Goal: Communication & Community: Ask a question

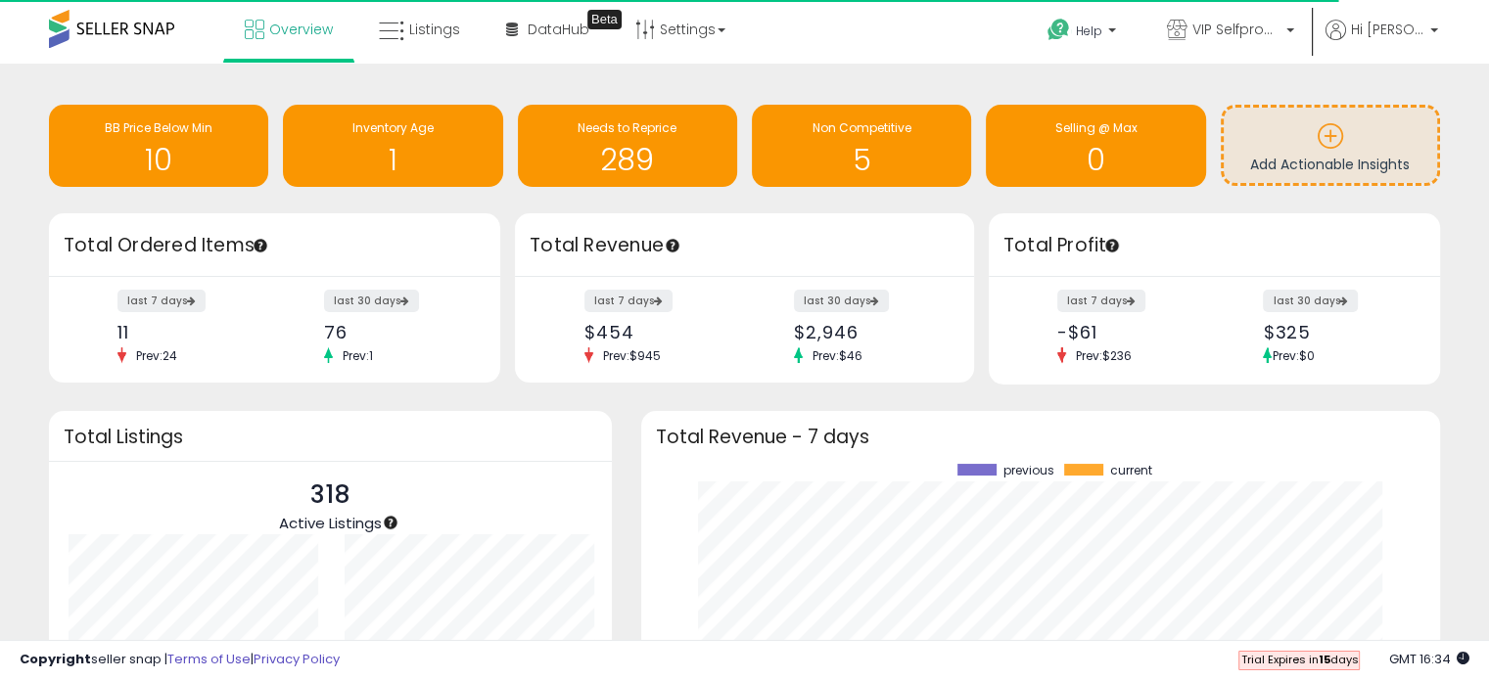
scroll to position [271, 760]
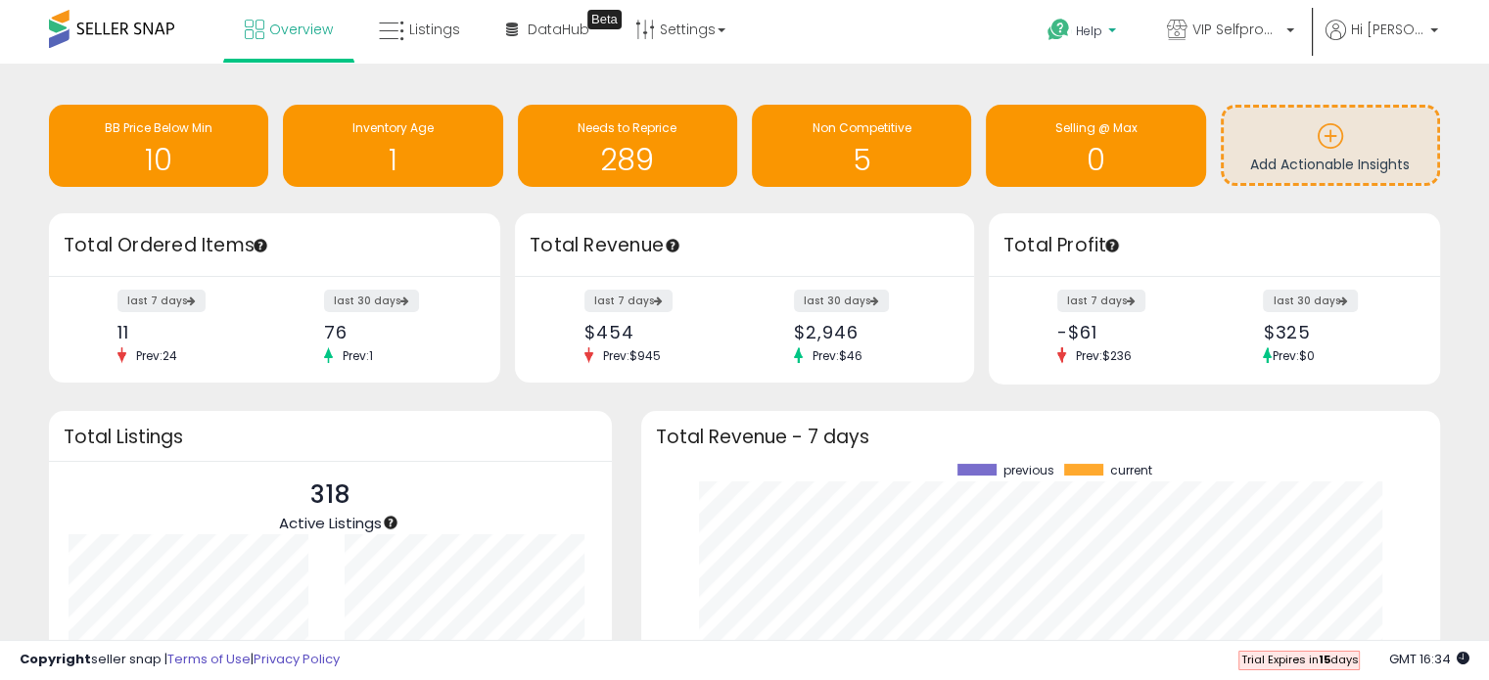
click at [1121, 28] on p "Help" at bounding box center [1084, 34] width 74 height 22
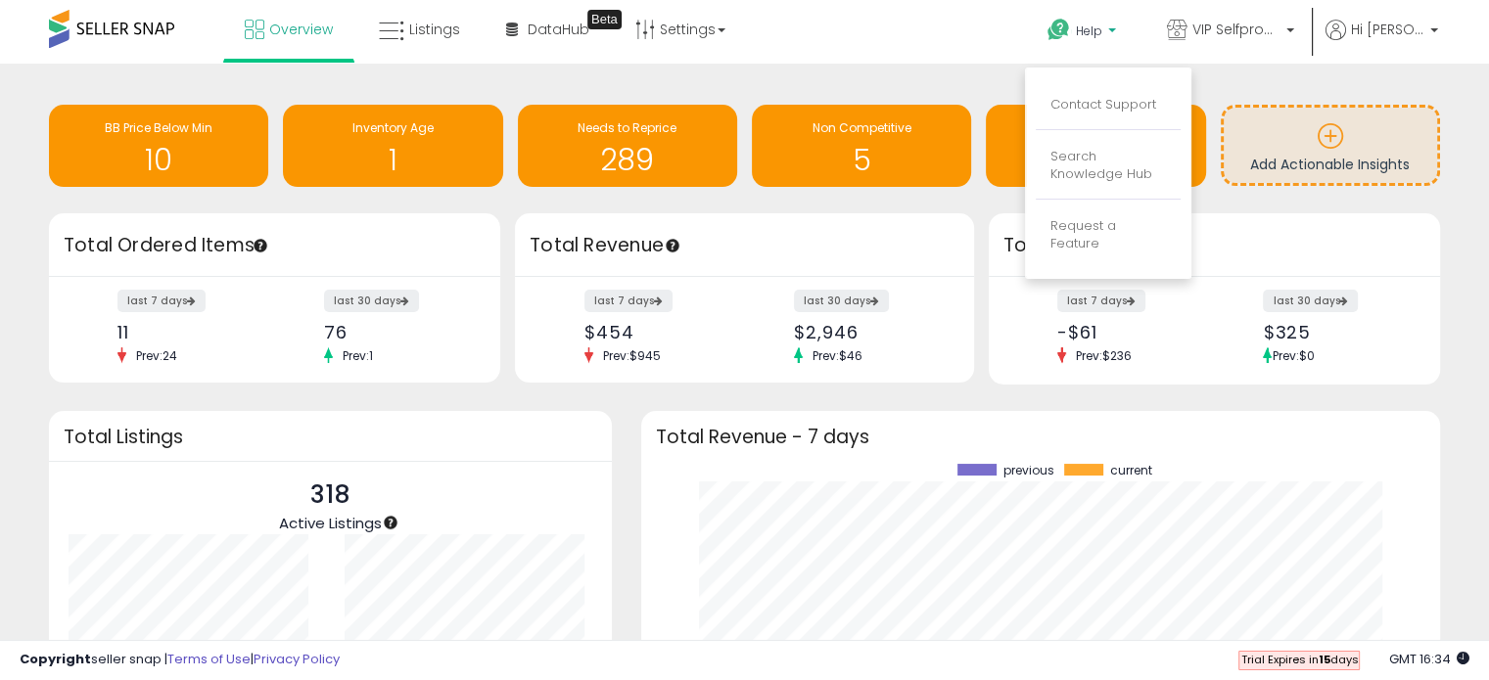
click at [950, 41] on div "Overview Listings Beta" at bounding box center [476, 41] width 983 height 83
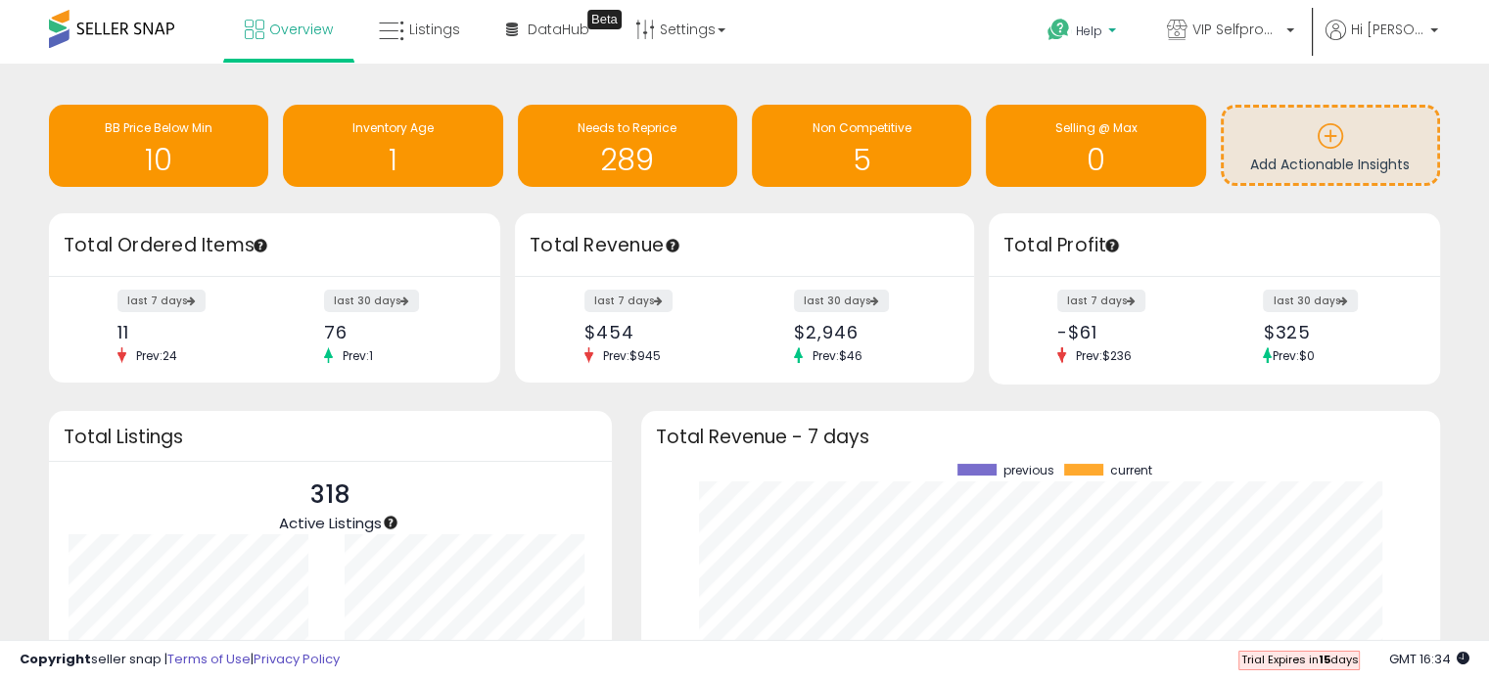
click at [1102, 28] on span "Help" at bounding box center [1089, 31] width 26 height 17
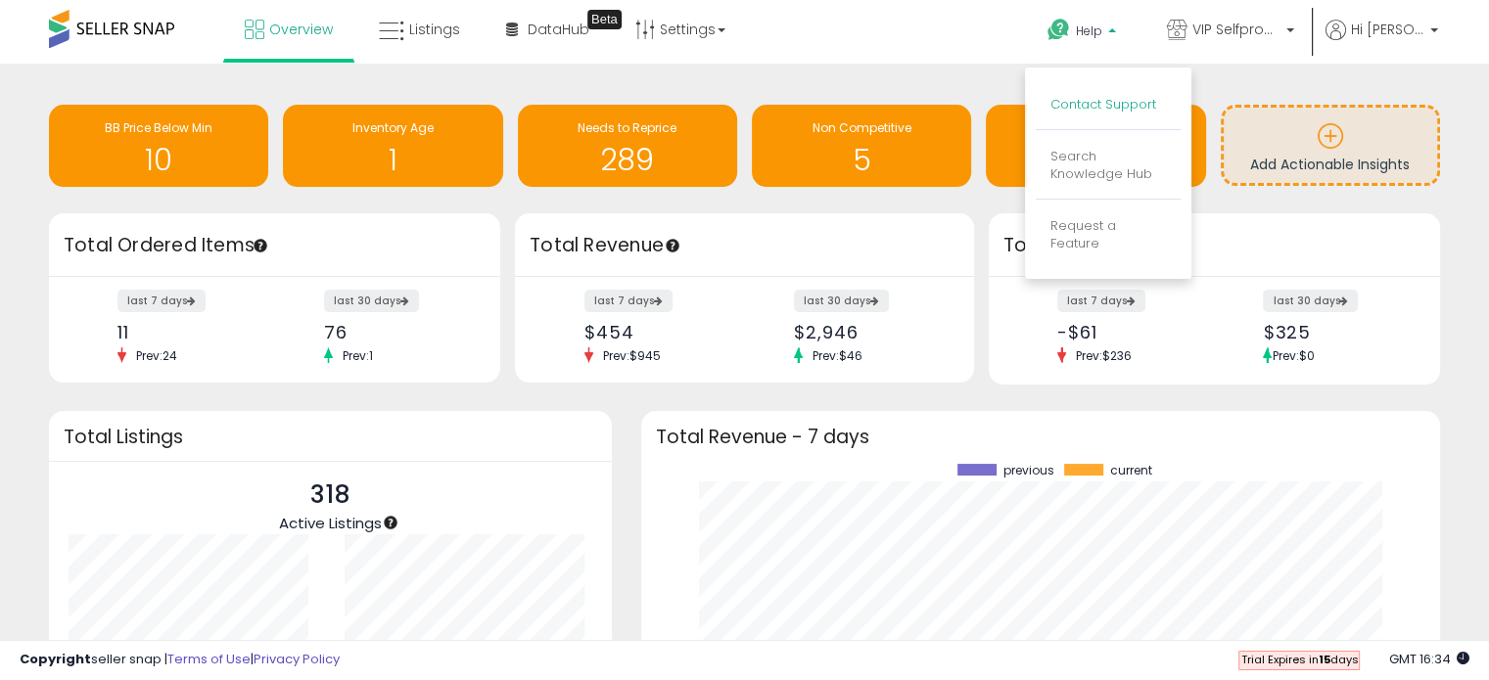
click at [1126, 97] on link "Contact Support" at bounding box center [1104, 104] width 106 height 19
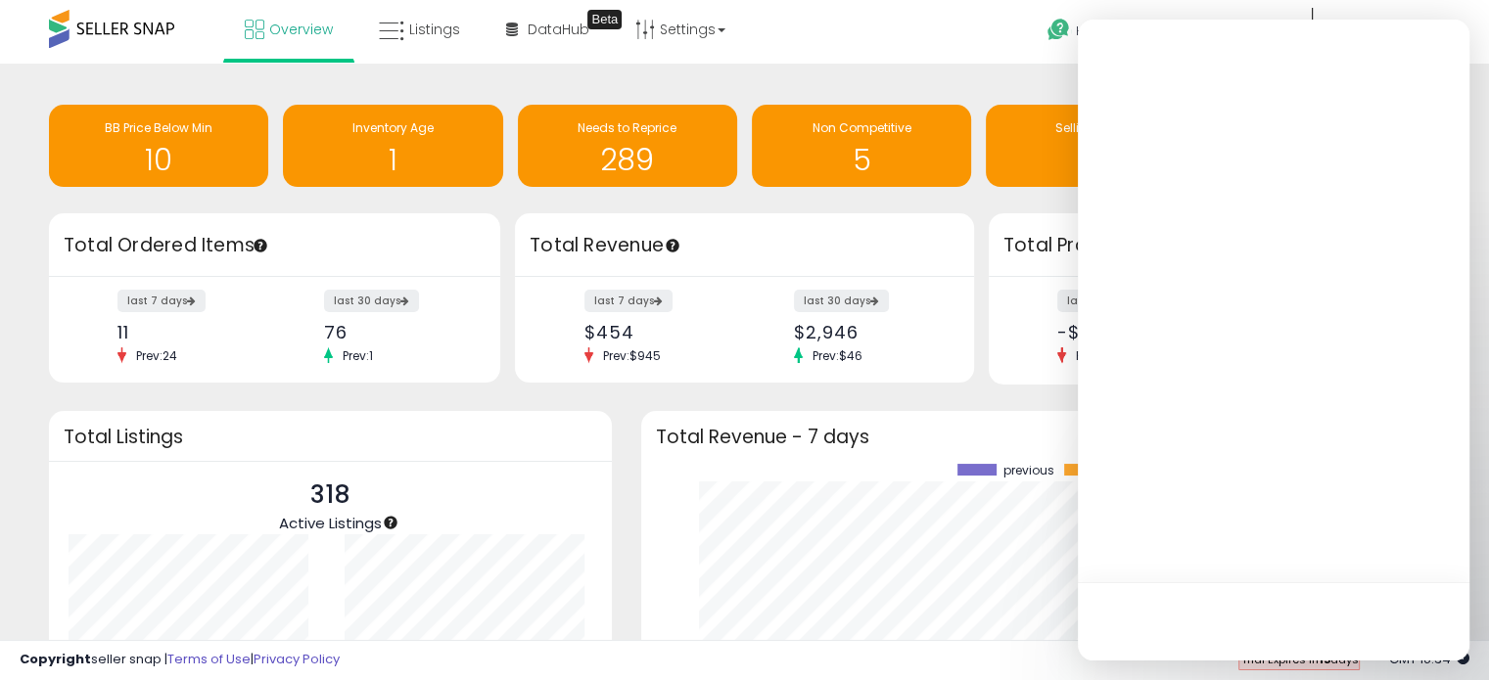
scroll to position [0, 0]
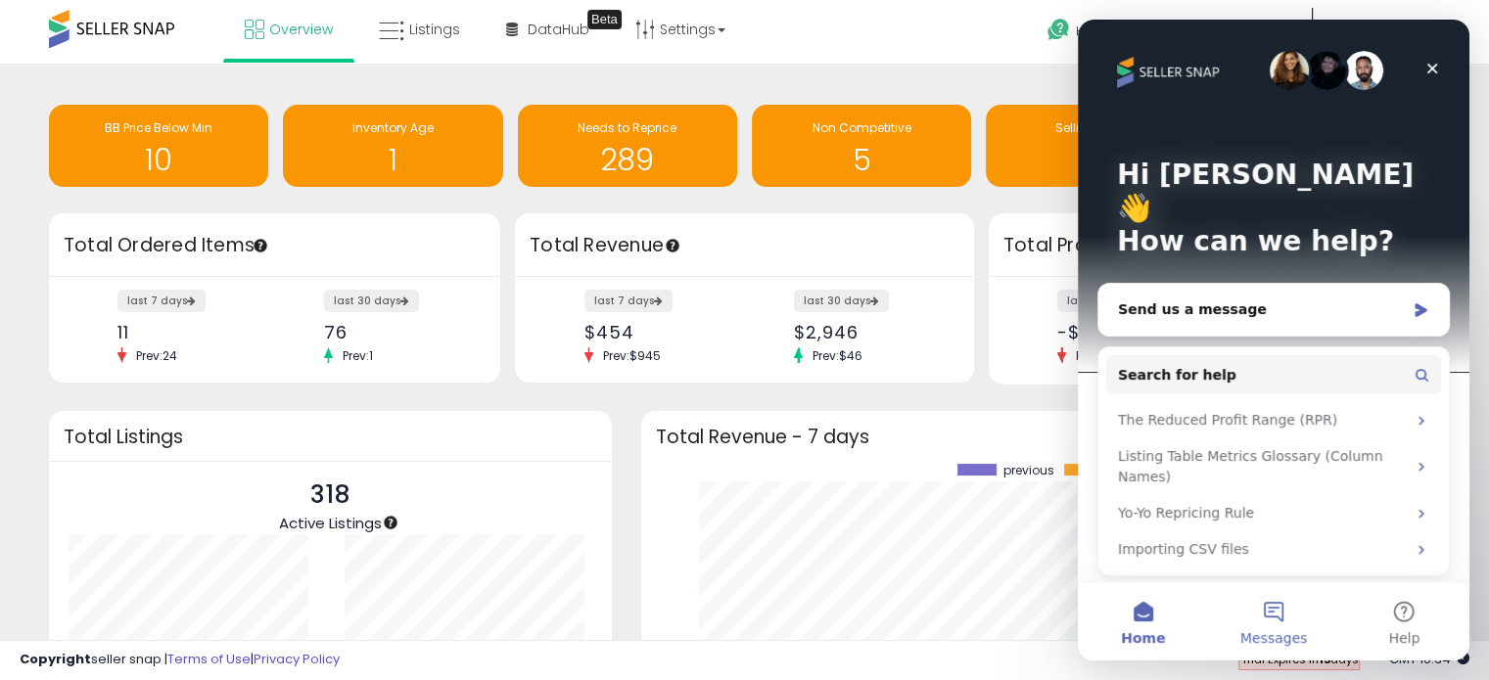
click at [1278, 613] on button "Messages" at bounding box center [1273, 622] width 130 height 78
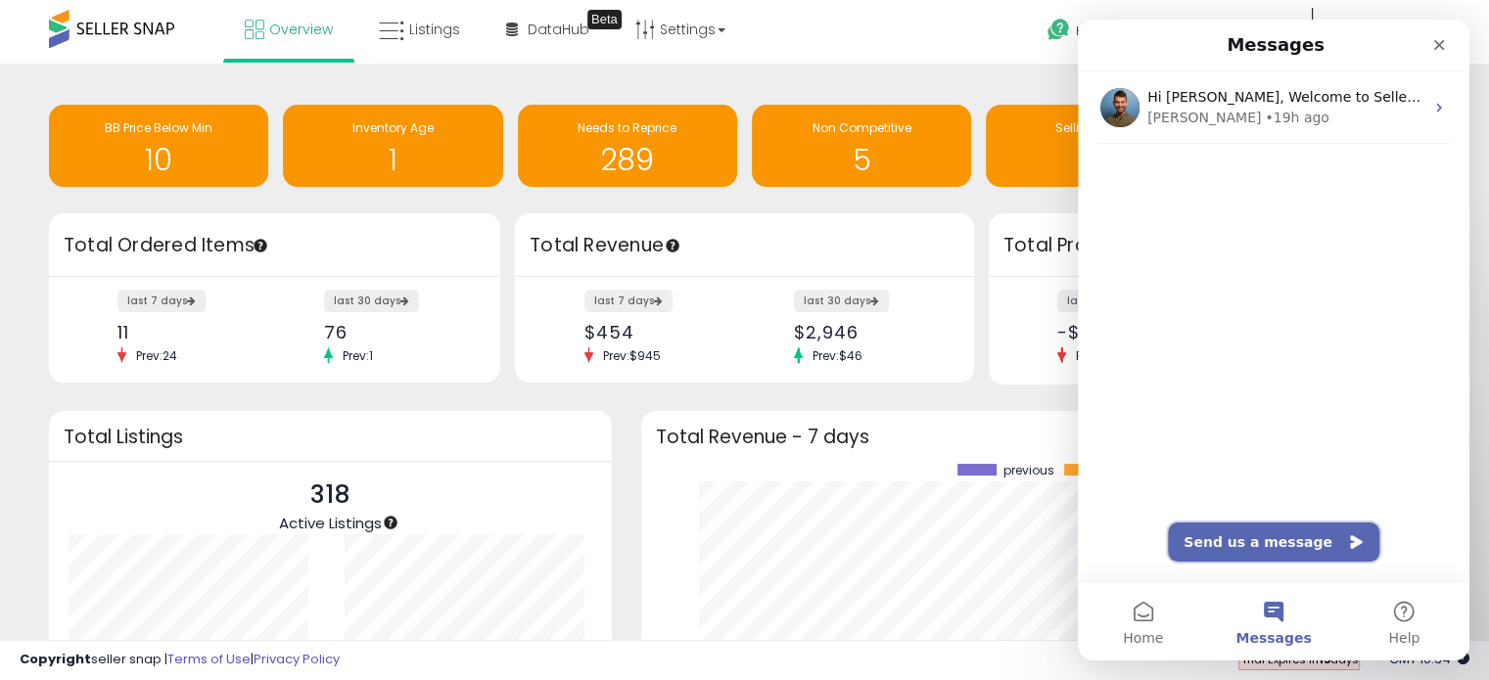
click at [1291, 541] on button "Send us a message" at bounding box center [1273, 542] width 211 height 39
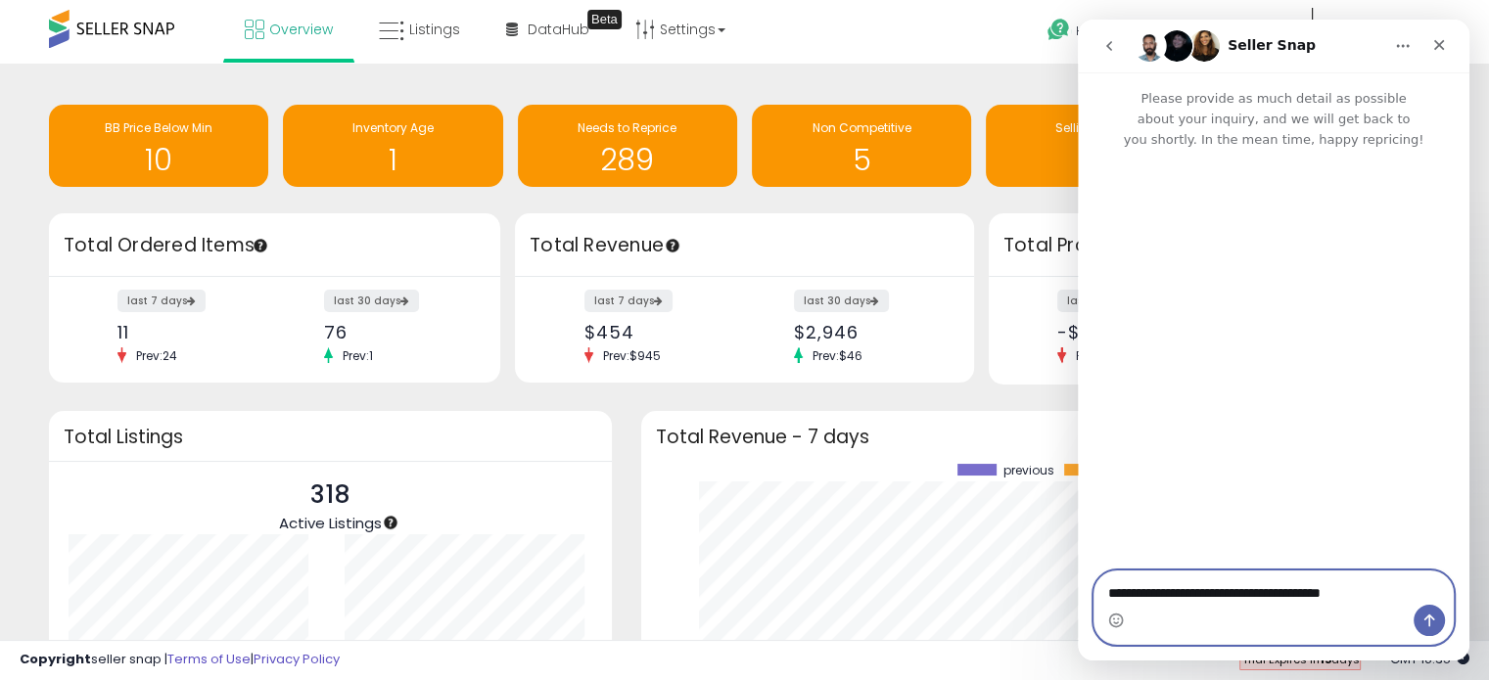
paste textarea "**********"
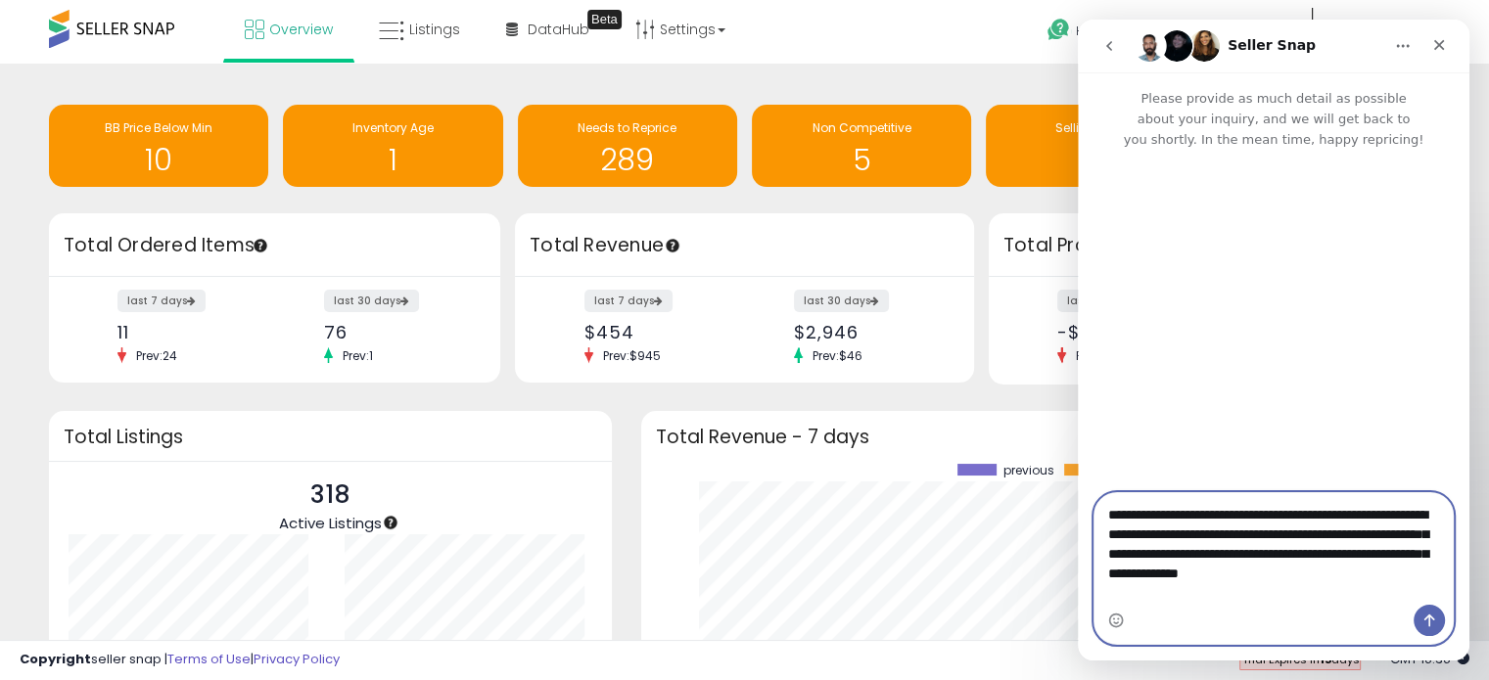
type textarea "**********"
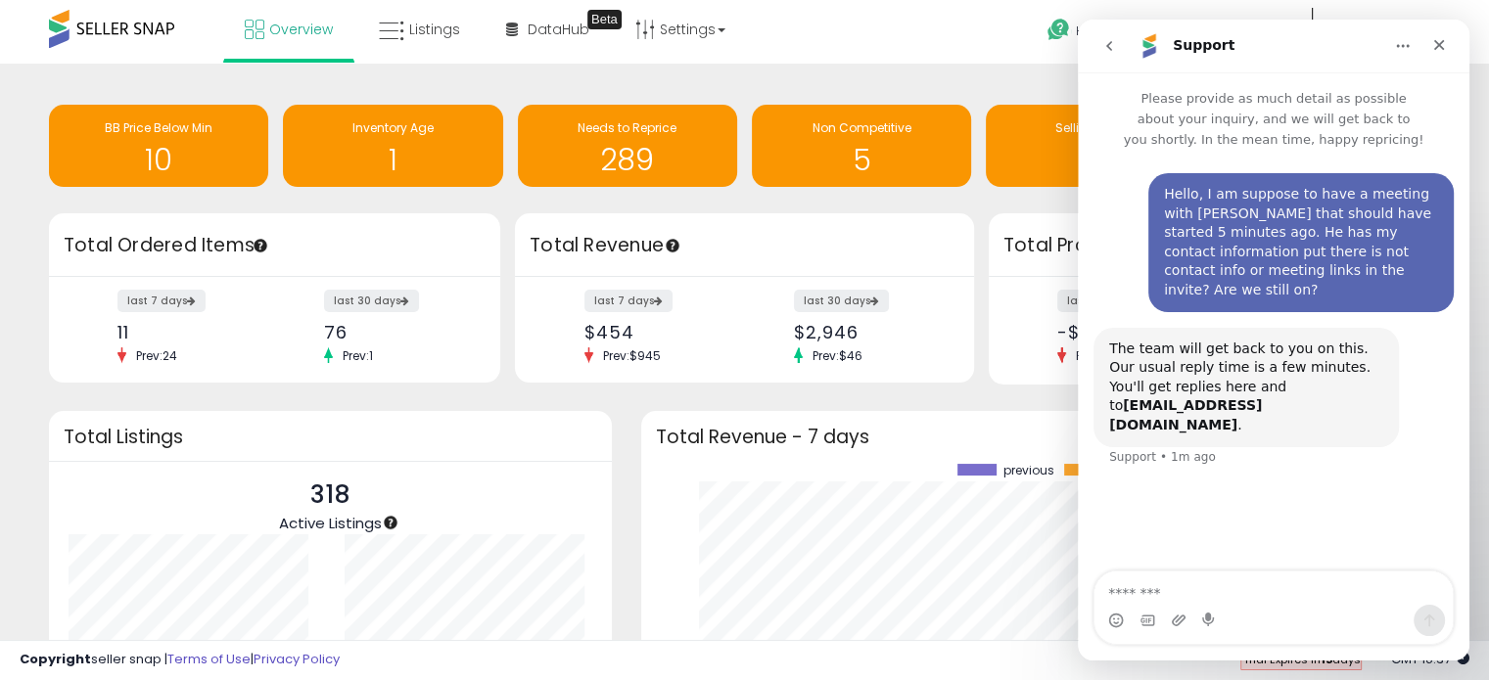
click at [23, 298] on div "Retrieving insights data.. BB Price Below Min 10 Inventory Age 1 Needs to Repri…" at bounding box center [745, 468] width 1470 height 771
click at [838, 50] on div "Overview Listings Beta" at bounding box center [476, 41] width 983 height 83
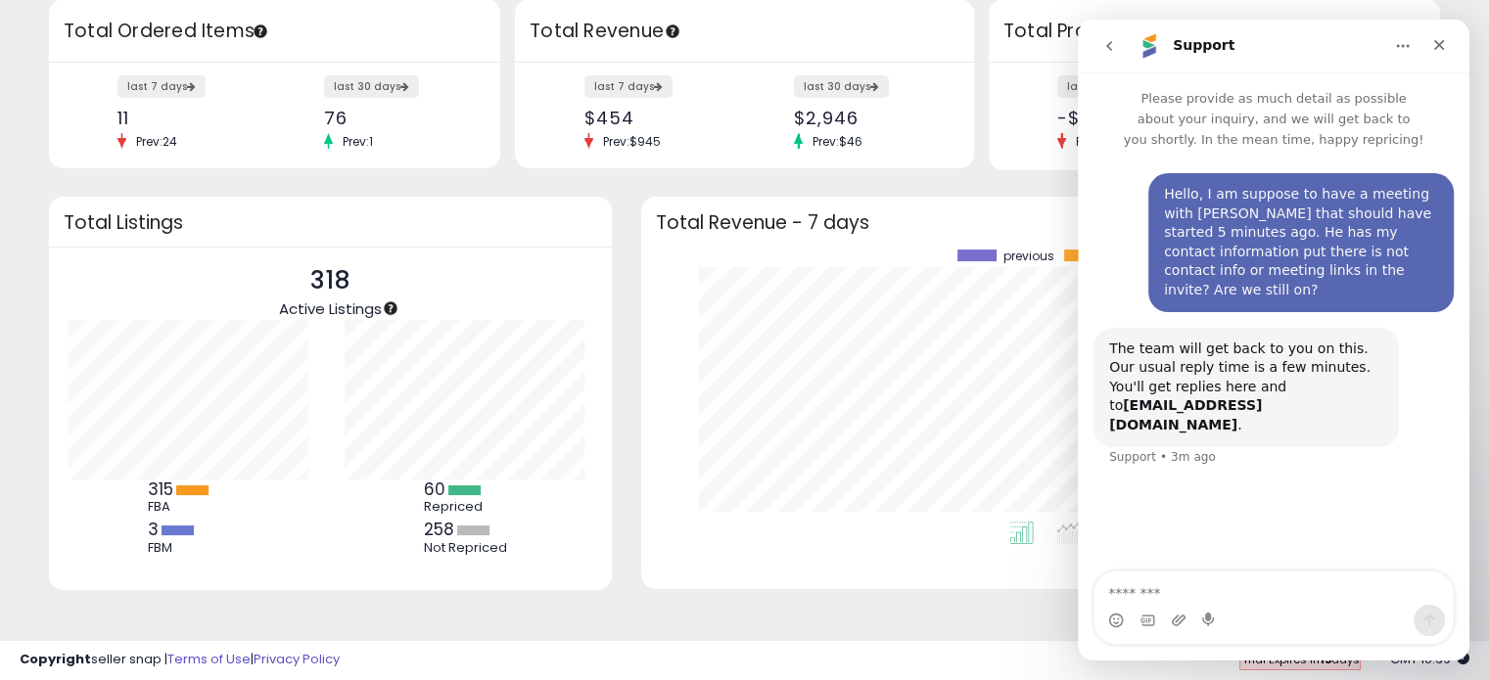
scroll to position [222, 0]
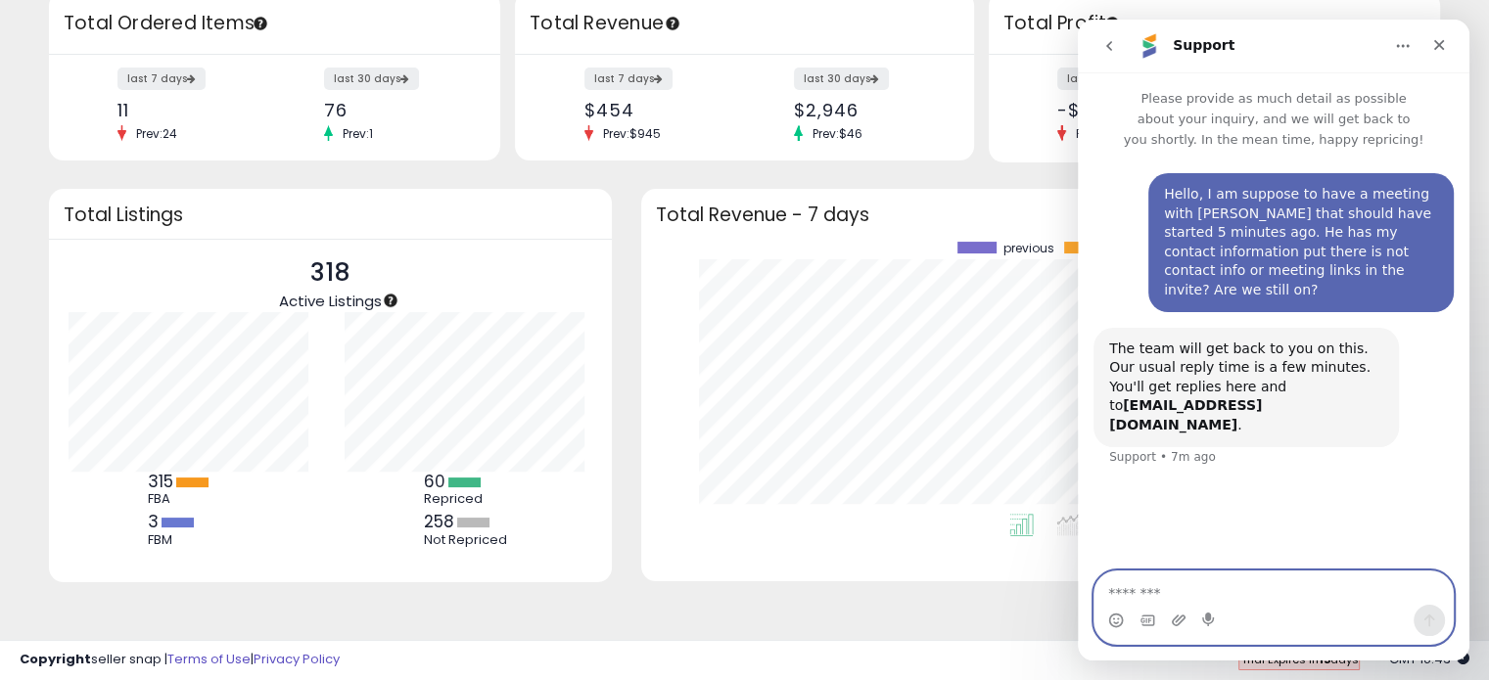
click at [1247, 588] on textarea "Message…" at bounding box center [1274, 588] width 358 height 33
type textarea "**********"
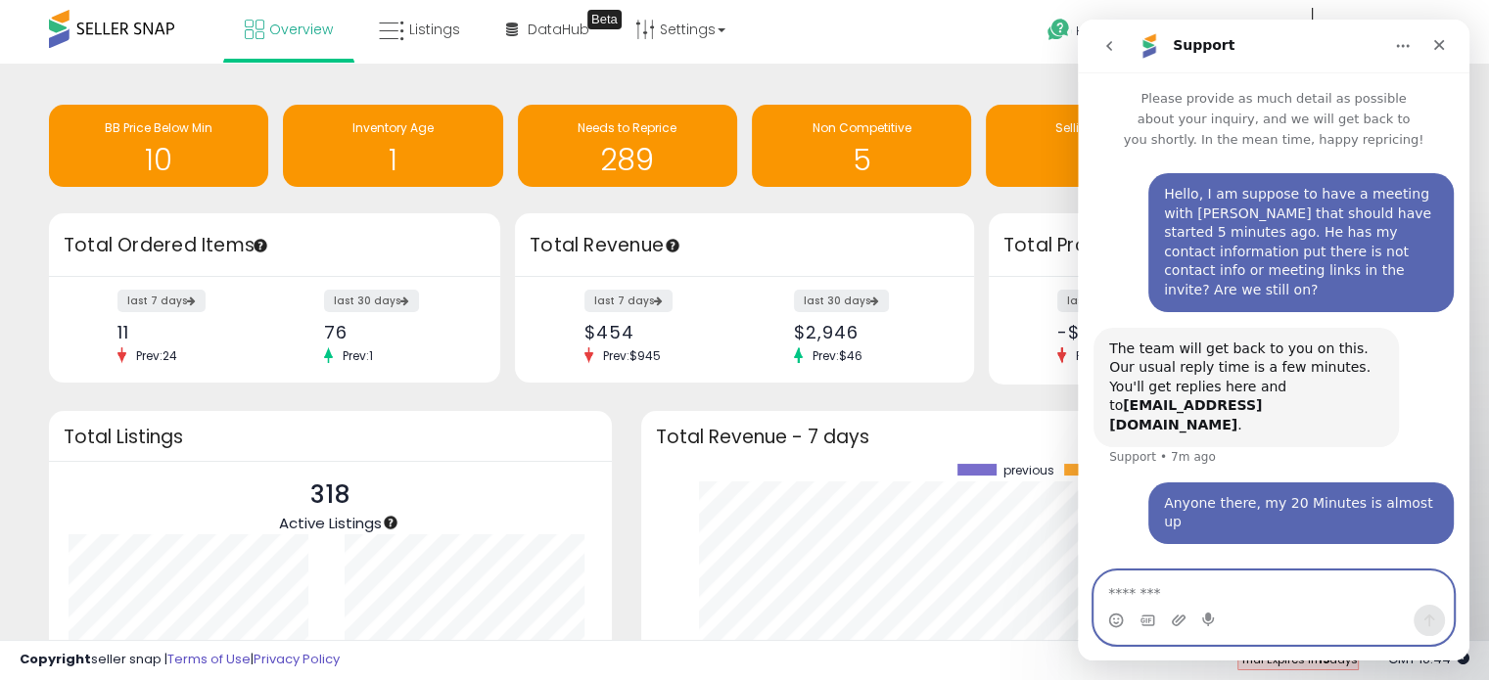
scroll to position [0, 0]
click at [1191, 594] on textarea "Message…" at bounding box center [1274, 588] width 358 height 33
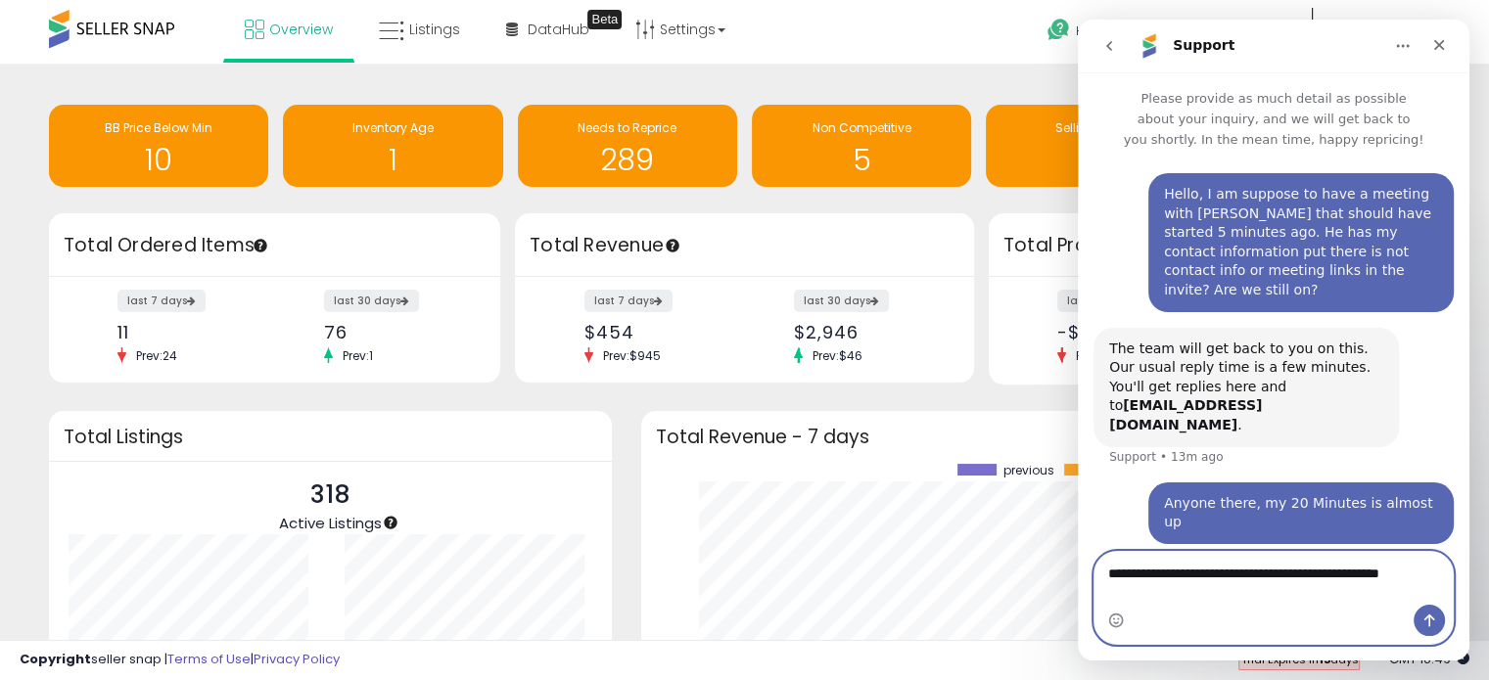
type textarea "**********"
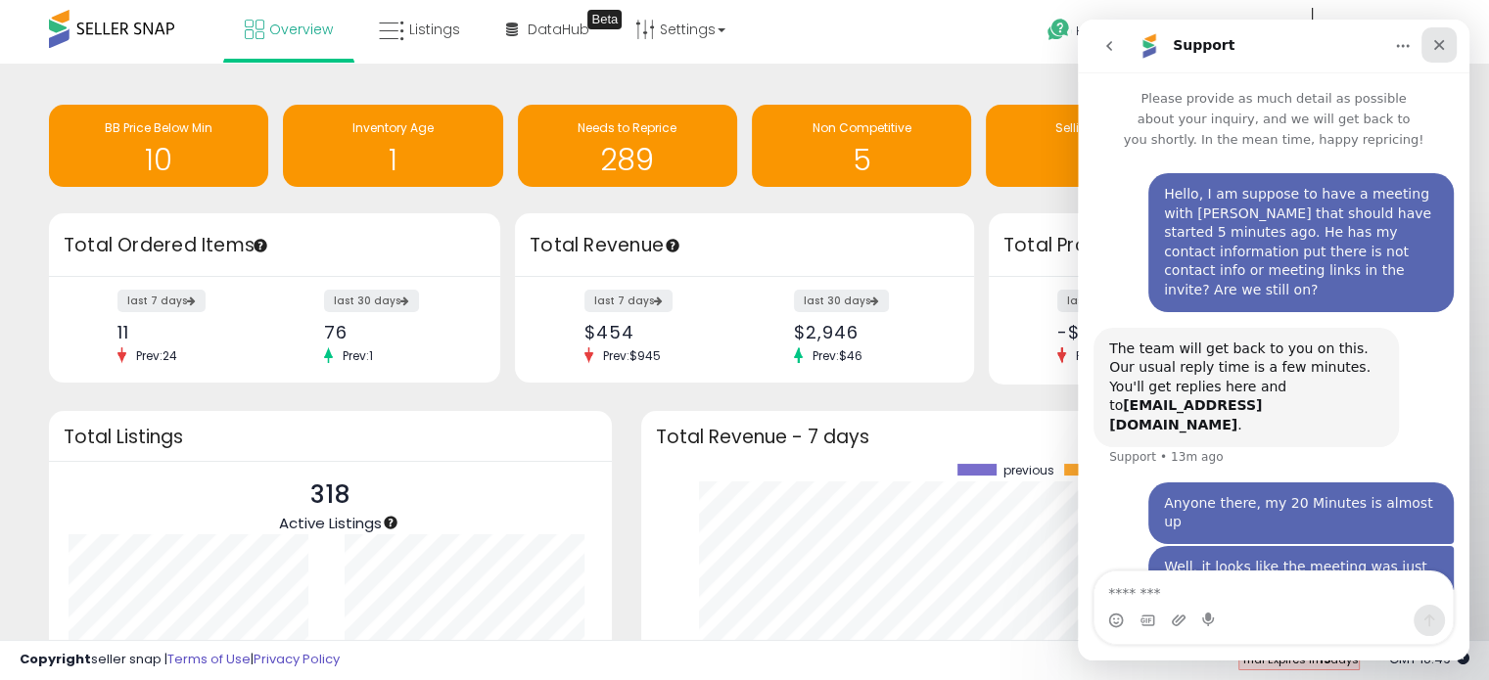
click at [1441, 45] on icon "Close" at bounding box center [1439, 45] width 16 height 16
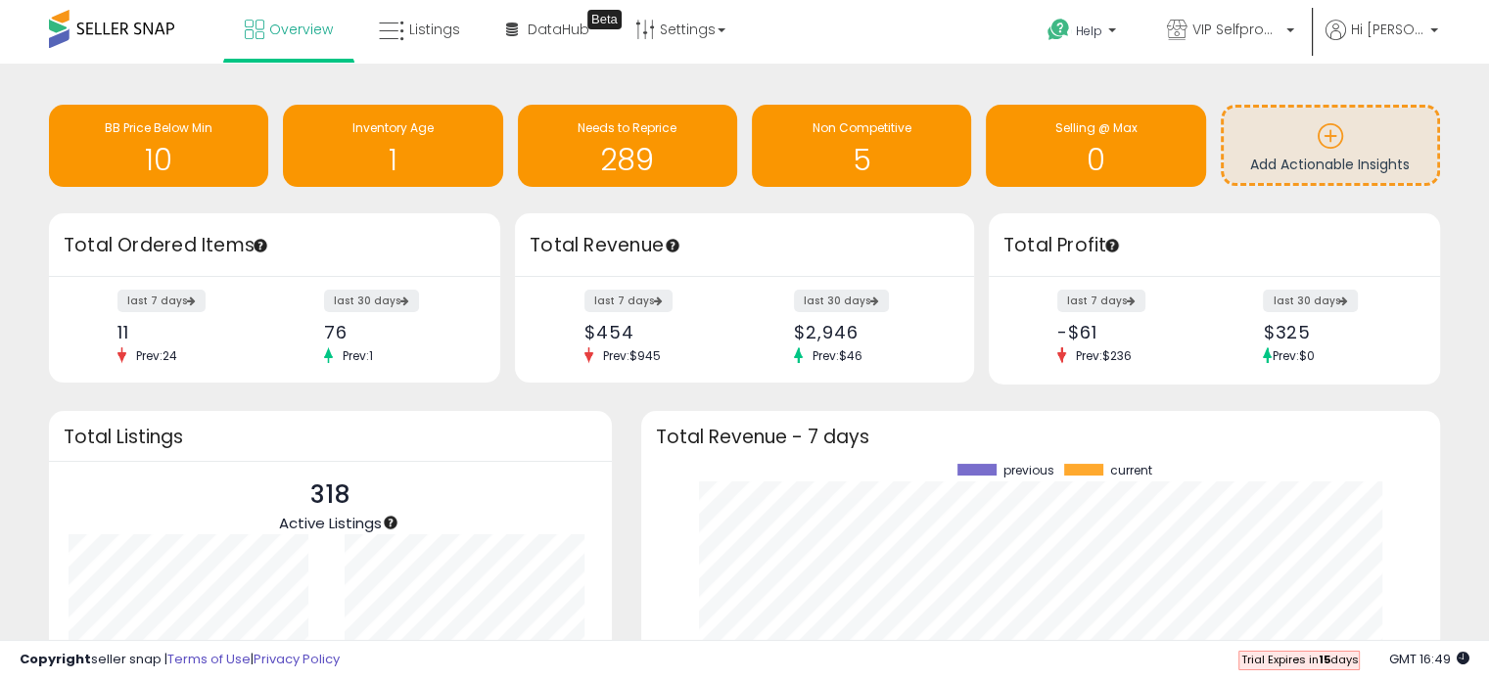
click at [852, 39] on div "Overview Listings Beta" at bounding box center [476, 41] width 983 height 83
click at [855, 64] on div "Retrieving insights data.. BB Price Below Min 10 Inventory Age 1 Needs to Repri…" at bounding box center [744, 484] width 1489 height 840
click at [894, 68] on div "Retrieving insights data.. BB Price Below Min 10 Inventory Age 1 Needs to Repri…" at bounding box center [744, 484] width 1489 height 840
click at [17, 93] on div "Retrieving insights data.. BB Price Below Min 10 Inventory Age 1 Needs to Repri…" at bounding box center [745, 468] width 1470 height 771
